Goal: Task Accomplishment & Management: Manage account settings

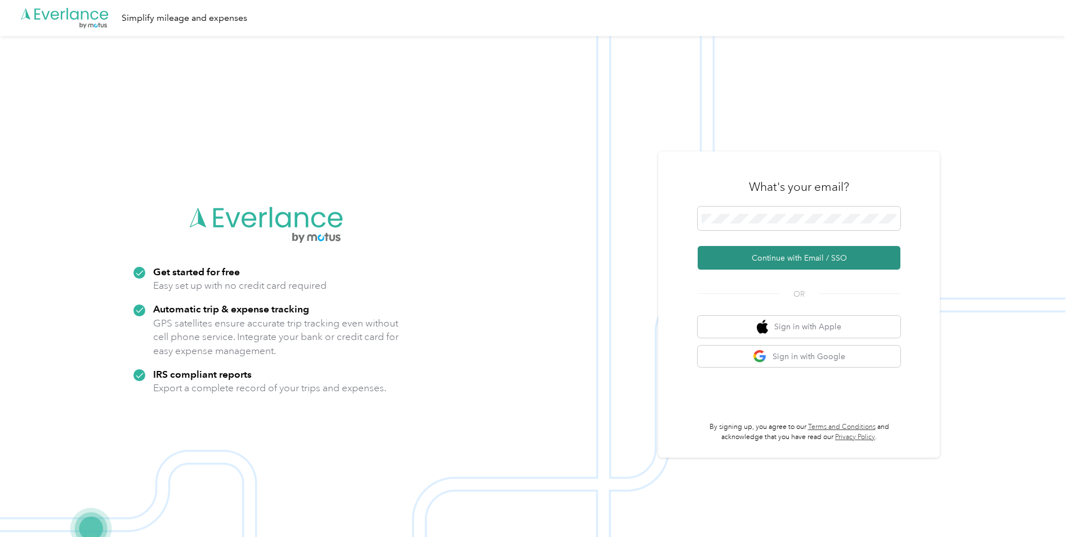
click at [841, 261] on button "Continue with Email / SSO" at bounding box center [799, 258] width 203 height 24
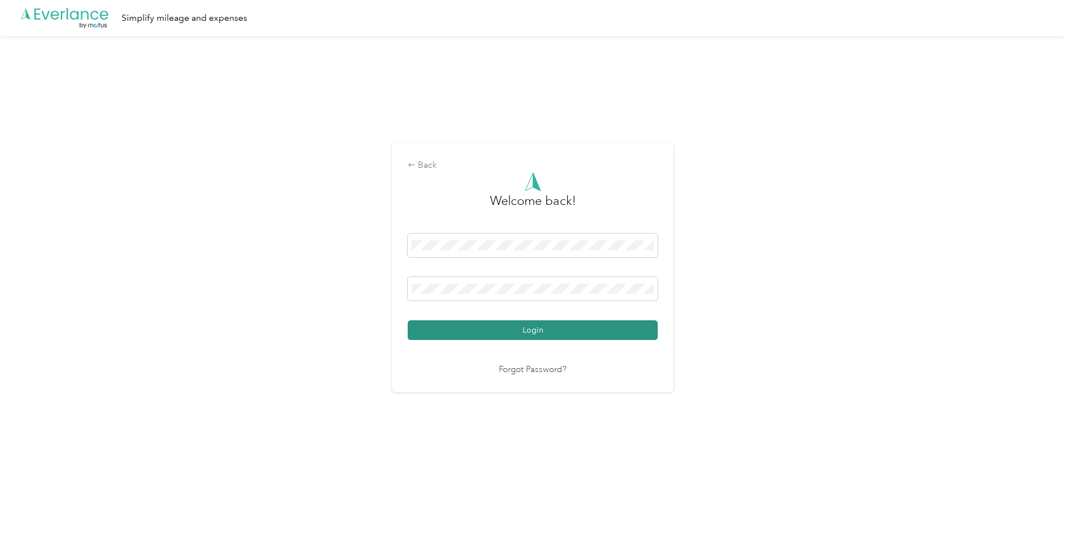
click at [598, 323] on button "Login" at bounding box center [533, 330] width 250 height 20
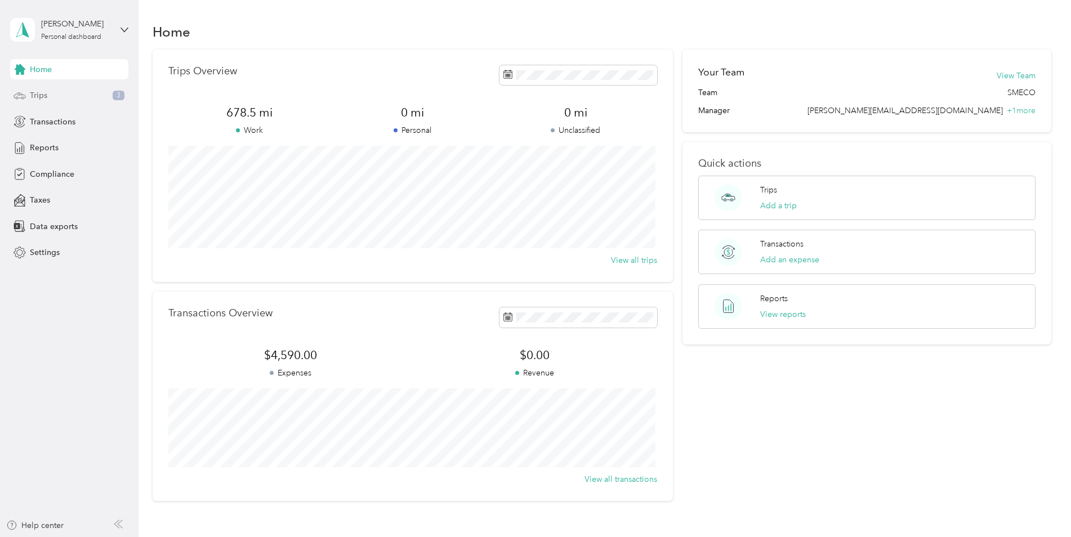
click at [59, 97] on div "Trips 3" at bounding box center [69, 96] width 118 height 20
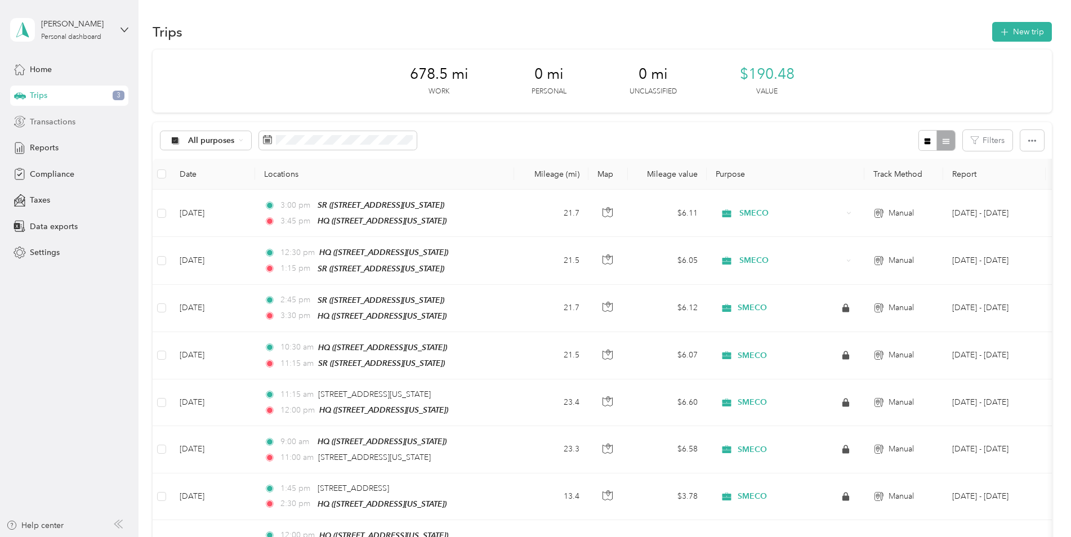
click at [46, 123] on span "Transactions" at bounding box center [53, 122] width 46 height 12
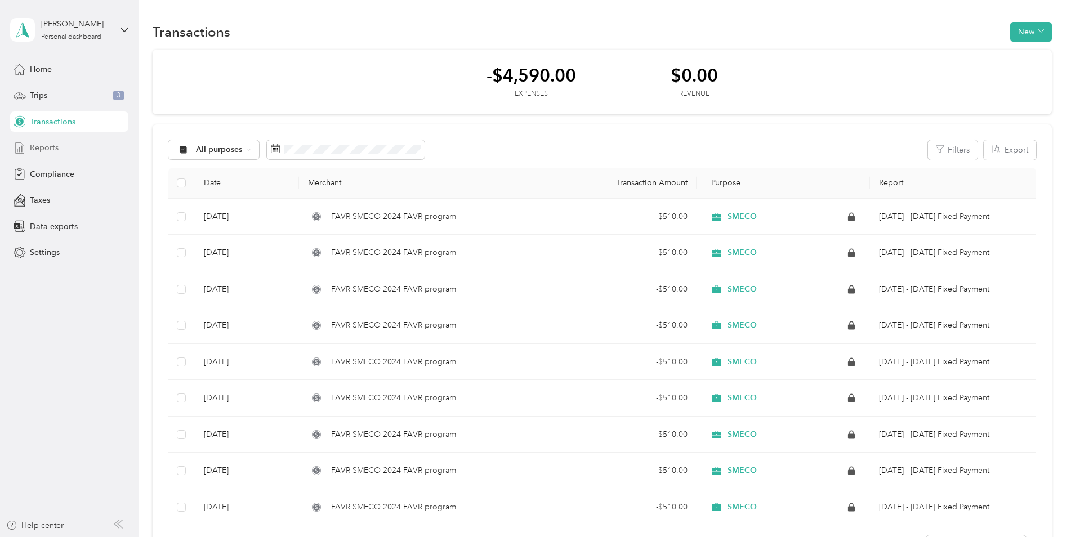
click at [48, 148] on span "Reports" at bounding box center [44, 148] width 29 height 12
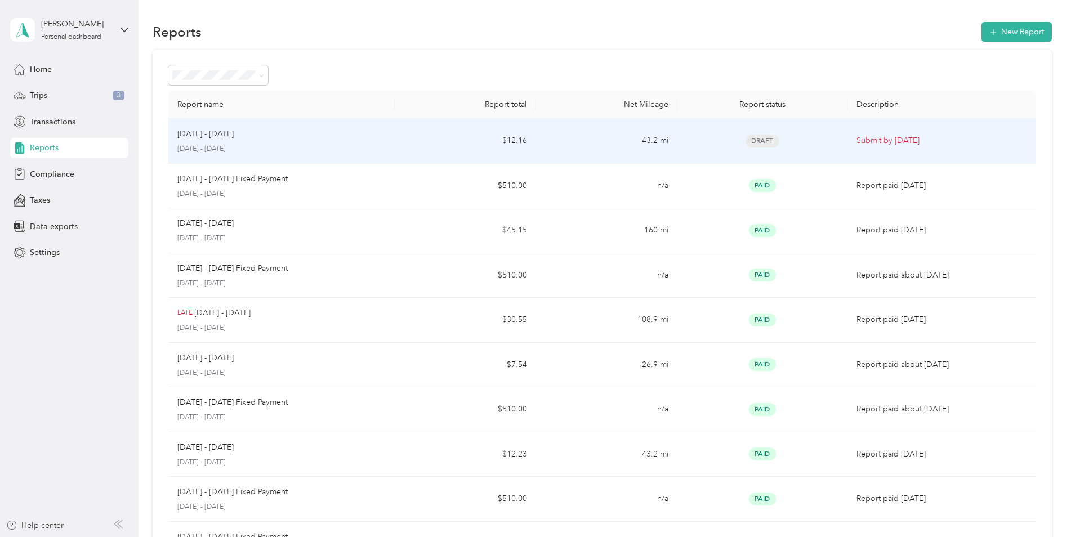
click at [209, 134] on p "[DATE] - [DATE]" at bounding box center [205, 134] width 56 height 12
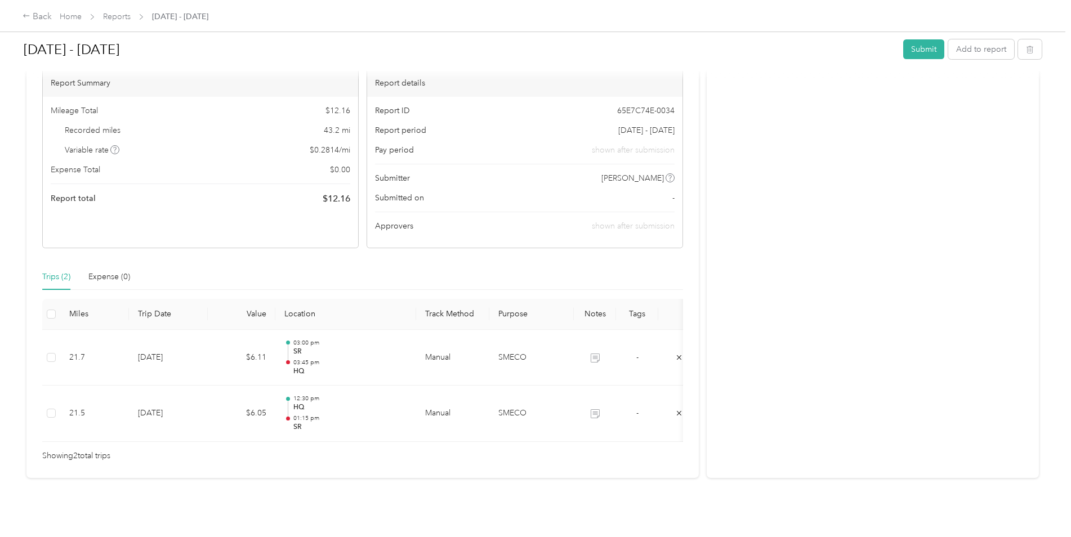
scroll to position [114, 0]
